Goal: Task Accomplishment & Management: Use online tool/utility

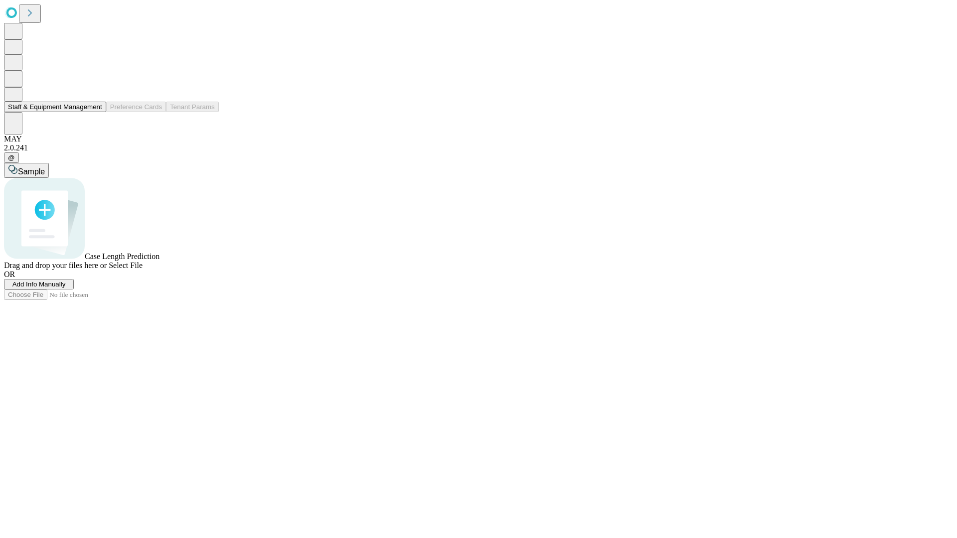
click at [95, 112] on button "Staff & Equipment Management" at bounding box center [55, 107] width 102 height 10
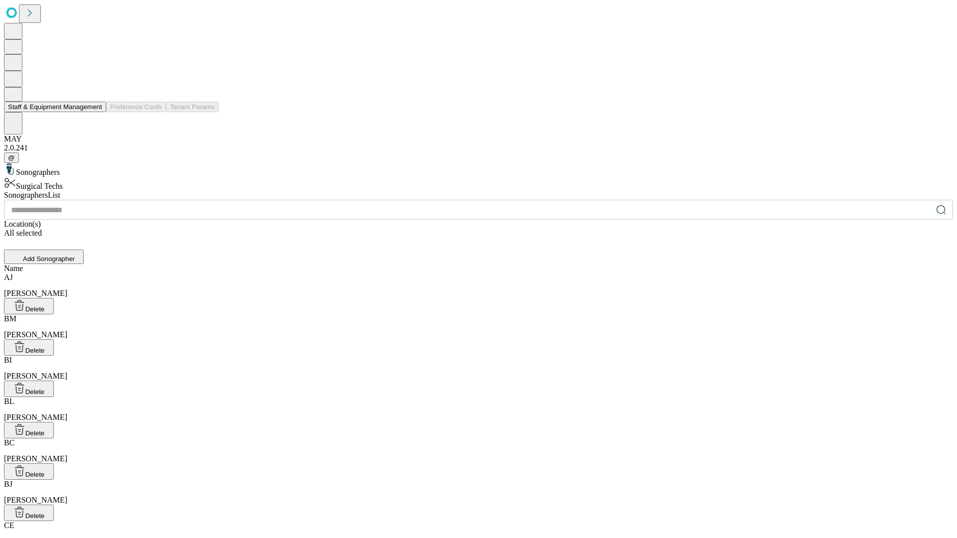
click at [95, 112] on button "Staff & Equipment Management" at bounding box center [55, 107] width 102 height 10
